Goal: Task Accomplishment & Management: Complete application form

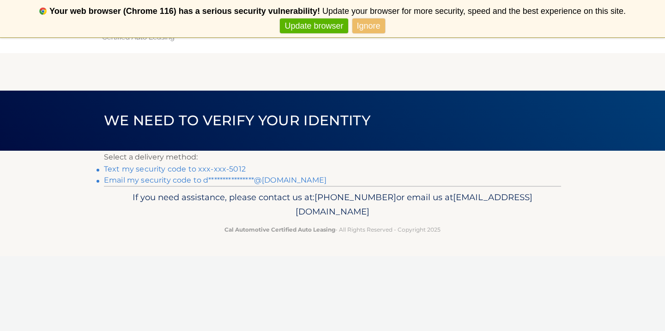
click at [214, 170] on link "Text my security code to xxx-xxx-5012" at bounding box center [175, 168] width 142 height 9
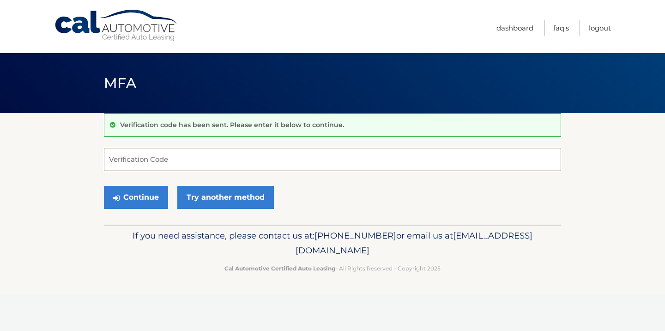
click at [214, 170] on input "Verification Code" at bounding box center [332, 159] width 457 height 23
type input "9"
type input "197711"
click at [104, 186] on button "Continue" at bounding box center [136, 197] width 64 height 23
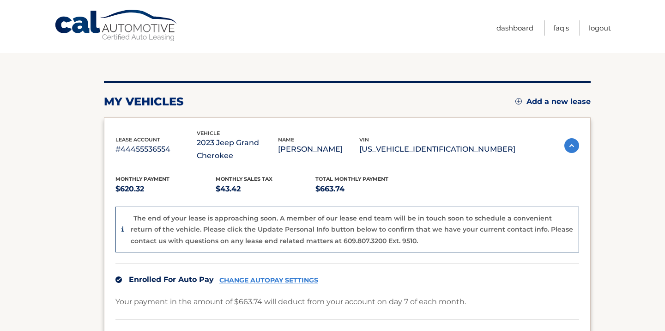
scroll to position [264, 0]
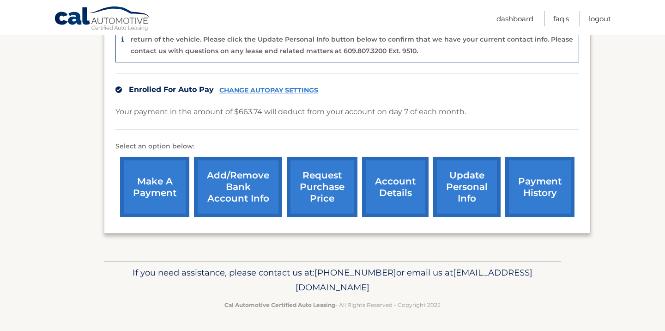
drag, startPoint x: 422, startPoint y: 289, endPoint x: 250, endPoint y: 287, distance: 171.8
click at [250, 287] on p "If you need assistance, please contact us at: 609-807-3200 or email us at Custo…" at bounding box center [332, 280] width 445 height 30
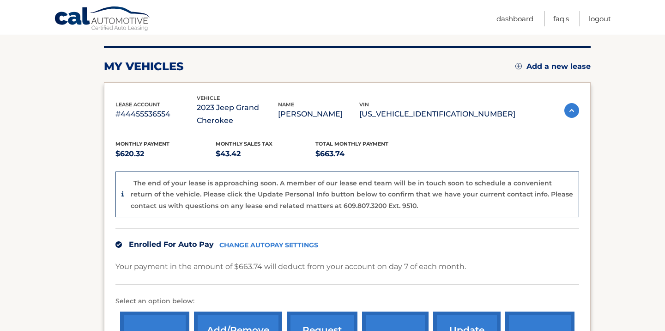
scroll to position [108, 0]
